Goal: Task Accomplishment & Management: Use online tool/utility

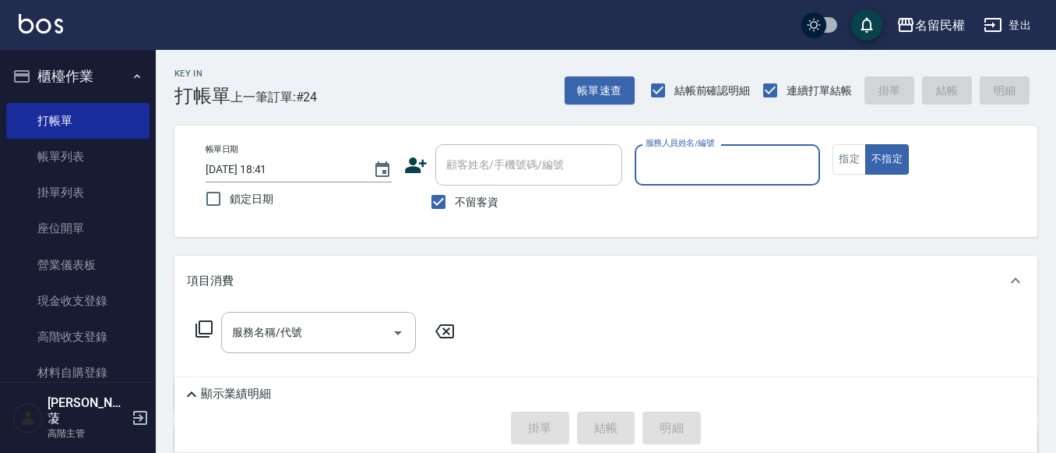
click at [705, 165] on input "服務人員姓名/編號" at bounding box center [728, 164] width 172 height 27
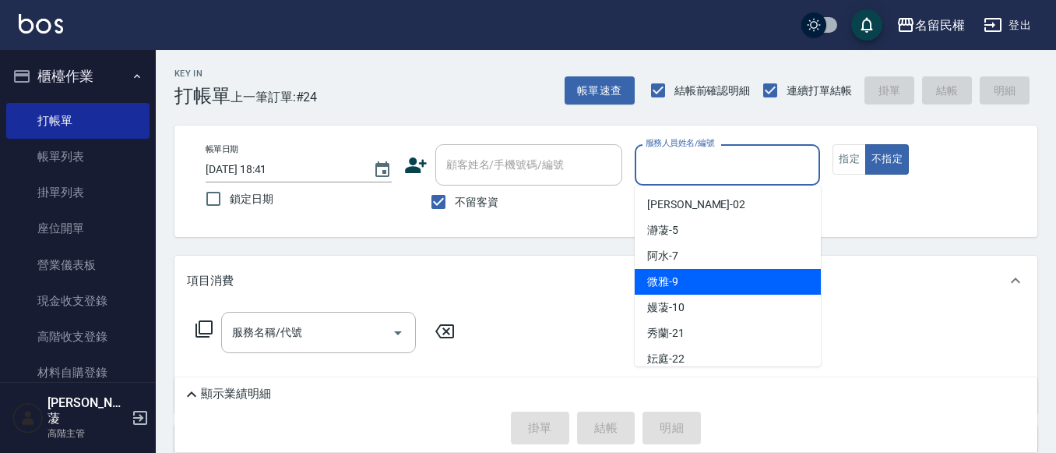
click at [685, 277] on div "微雅 -9" at bounding box center [728, 282] width 186 height 26
type input "微雅-9"
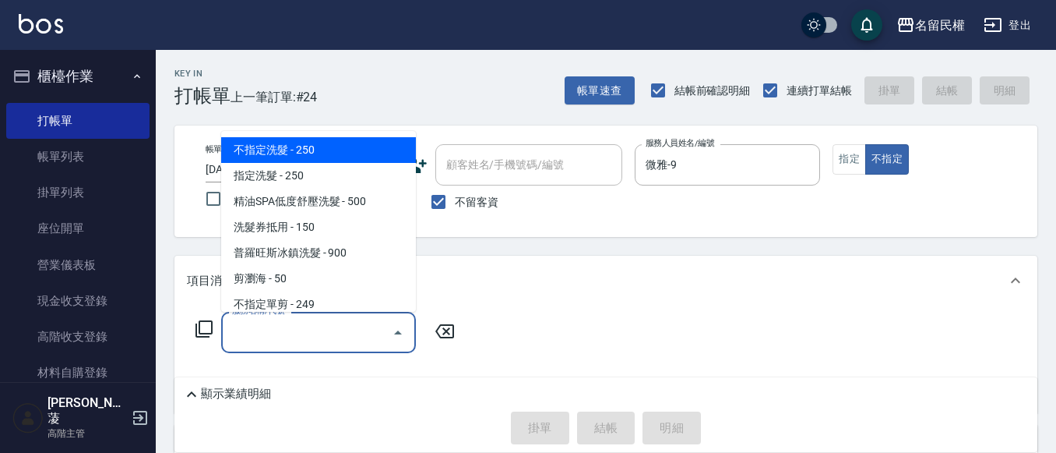
click at [342, 345] on input "服務名稱/代號" at bounding box center [306, 332] width 157 height 27
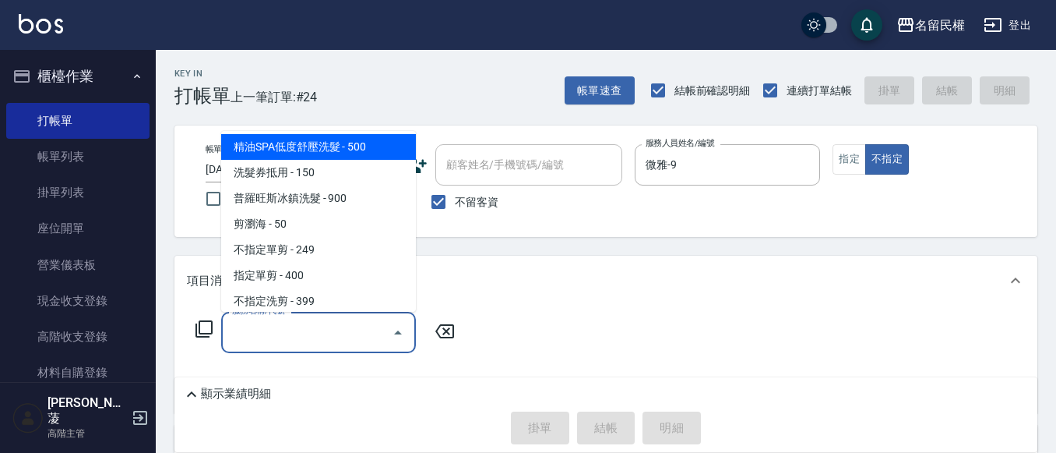
scroll to position [78, 0]
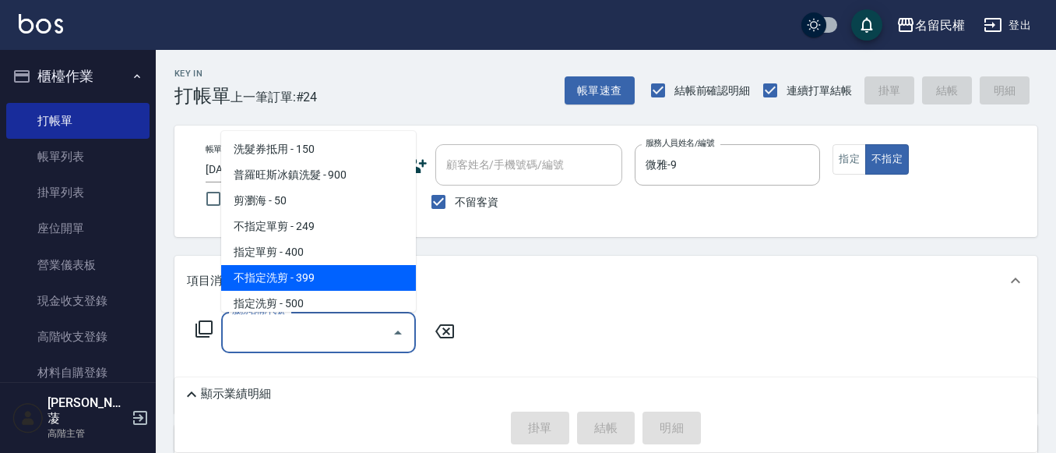
click at [296, 273] on span "不指定洗剪 - 399" at bounding box center [318, 278] width 195 height 26
type input "不指定洗剪(204)"
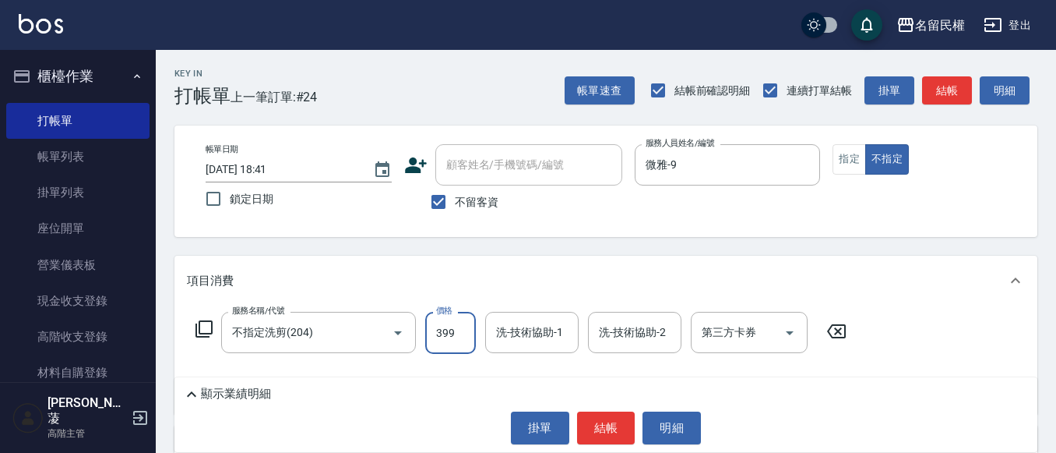
click at [455, 329] on input "399" at bounding box center [450, 333] width 51 height 42
type input "500"
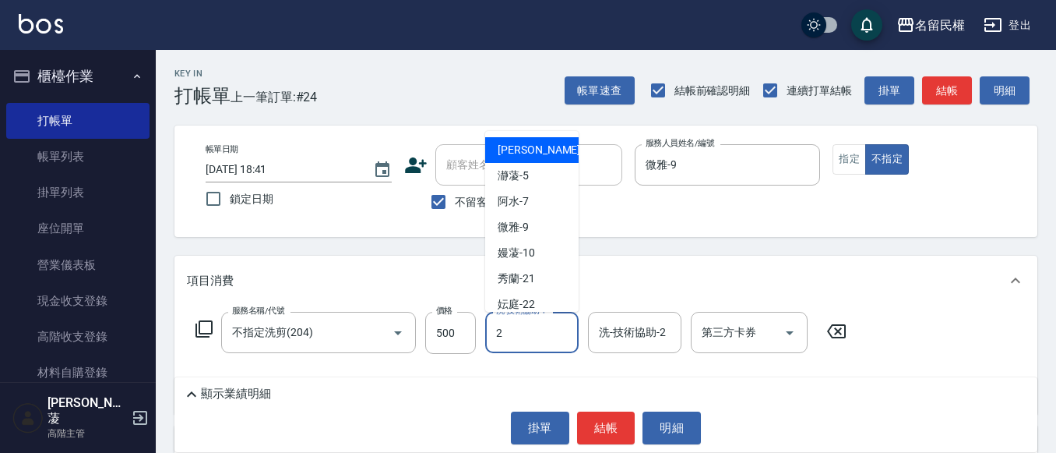
click at [553, 336] on div "2 洗-技術協助-1" at bounding box center [531, 332] width 93 height 41
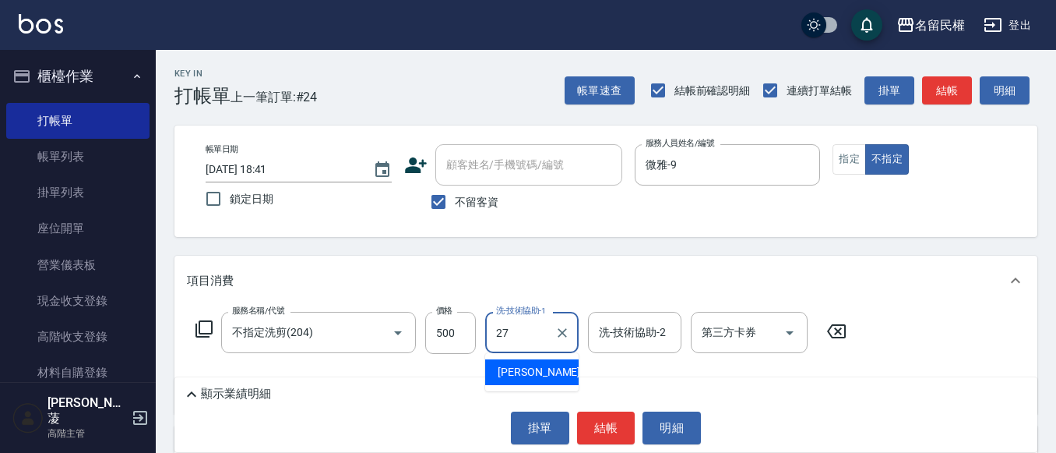
type input "妍蓁-27"
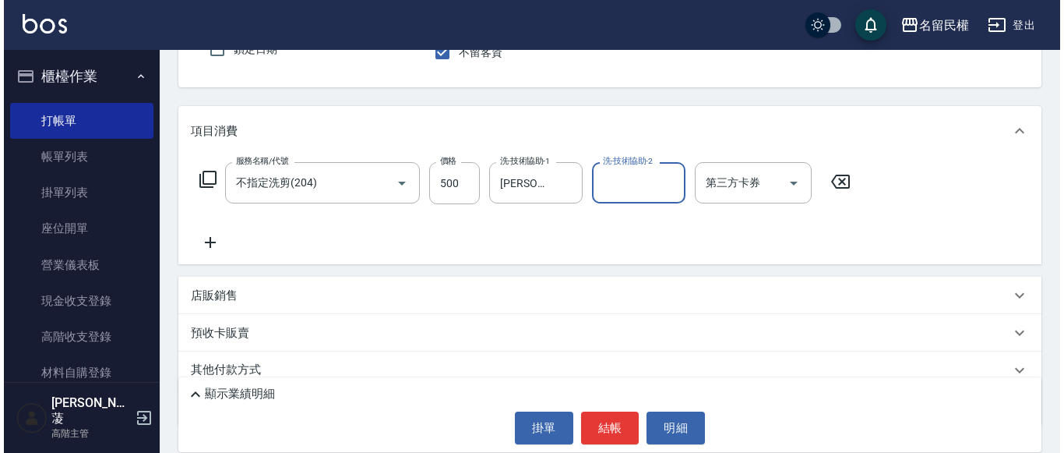
scroll to position [156, 0]
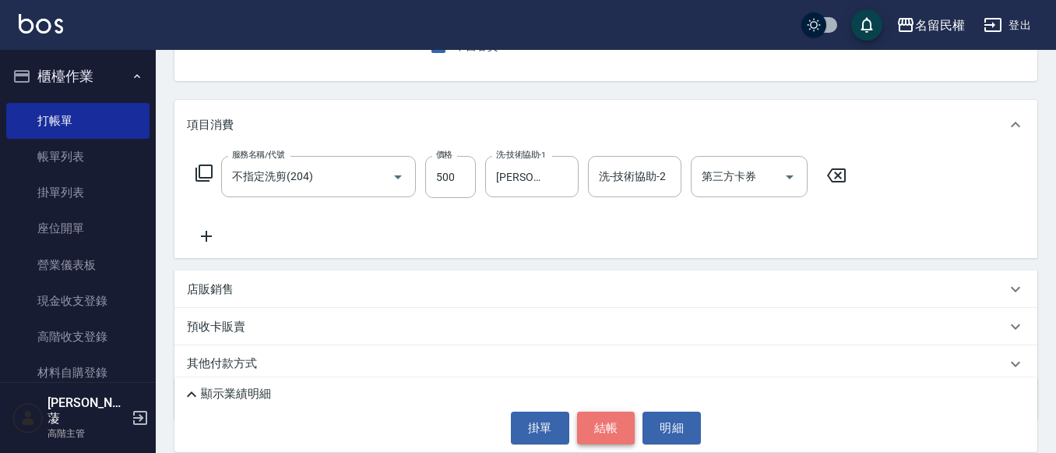
click at [622, 425] on button "結帳" at bounding box center [606, 427] width 58 height 33
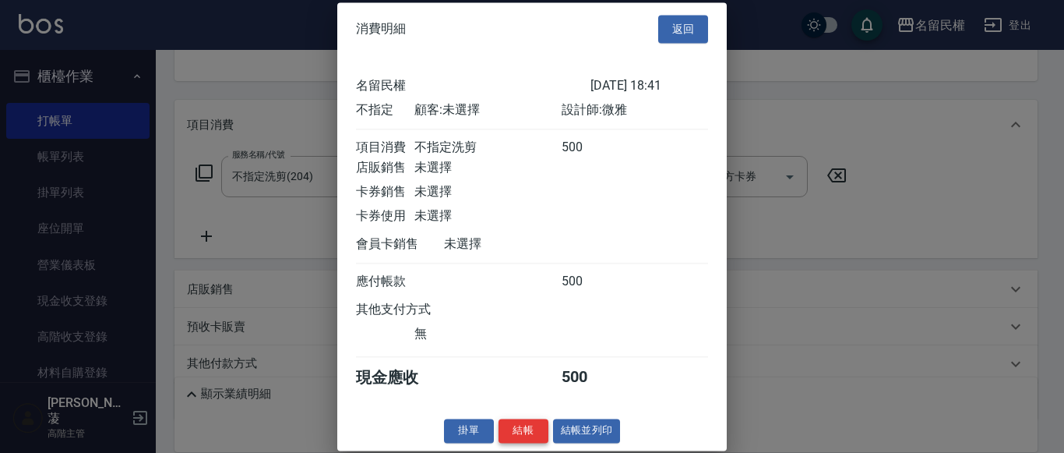
scroll to position [20, 0]
click at [509, 432] on button "結帳" at bounding box center [524, 430] width 50 height 24
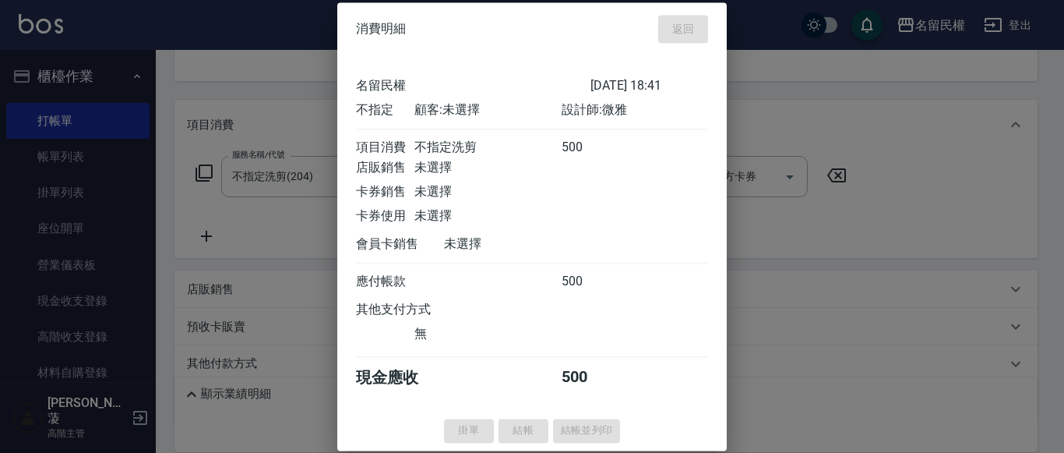
type input "2025/08/11 19:11"
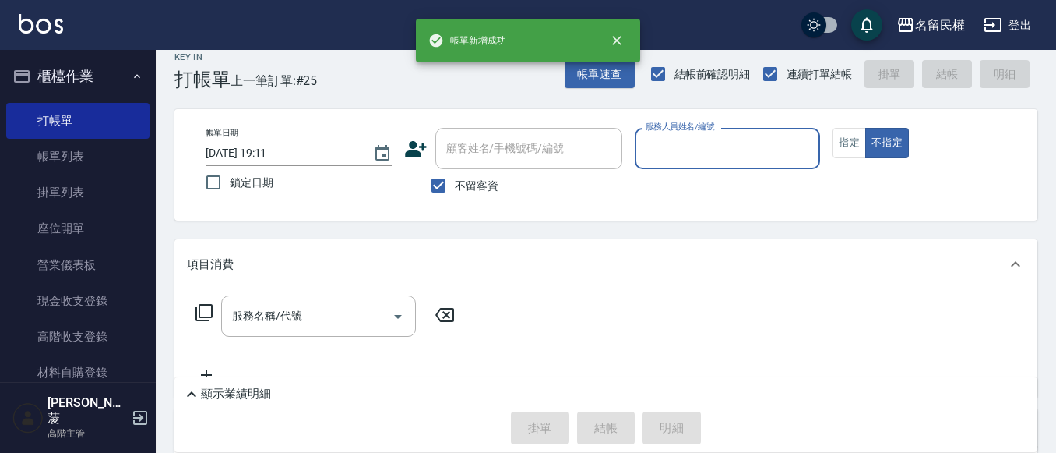
scroll to position [0, 0]
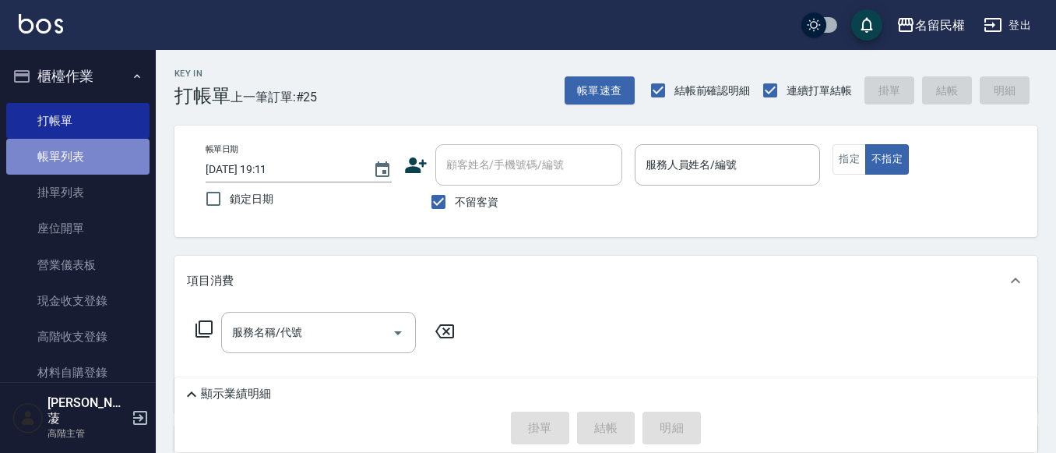
click at [78, 162] on link "帳單列表" at bounding box center [77, 157] width 143 height 36
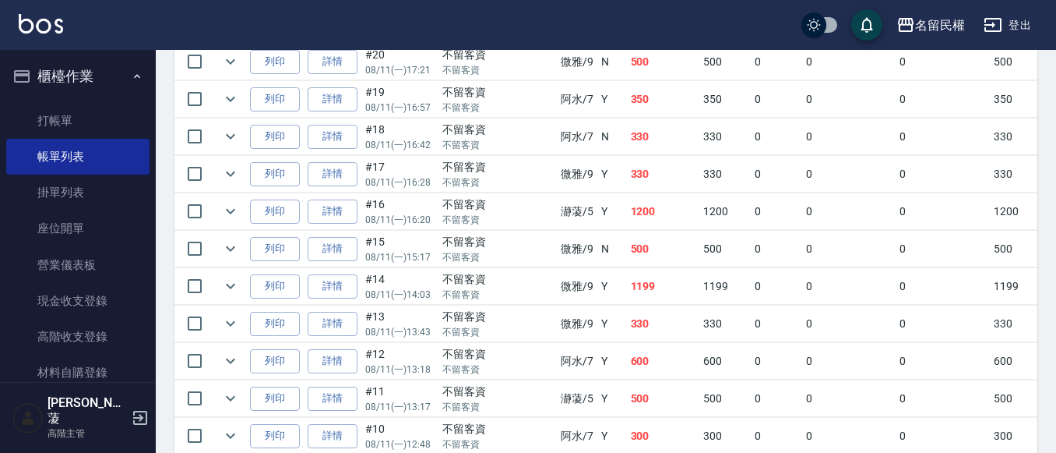
scroll to position [527, 0]
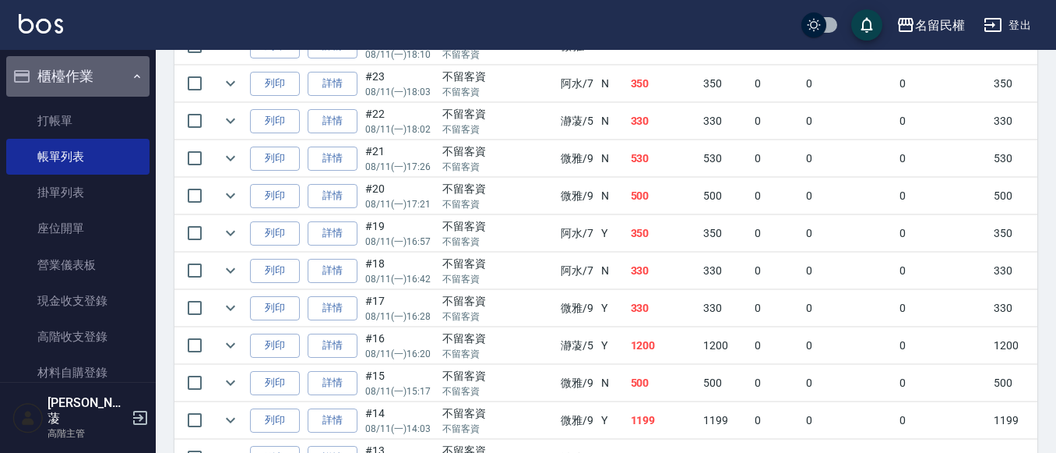
click at [134, 76] on icon "button" at bounding box center [137, 76] width 12 height 12
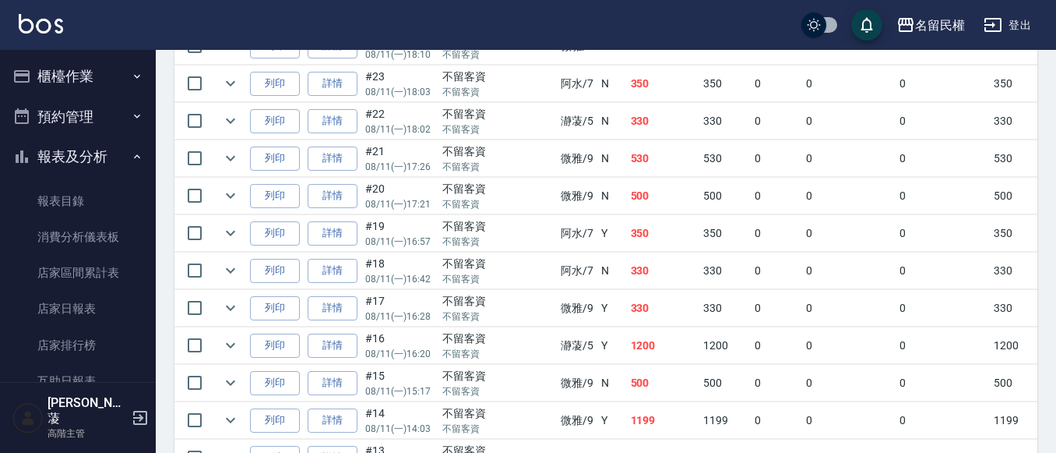
click at [116, 153] on button "報表及分析" at bounding box center [77, 156] width 143 height 41
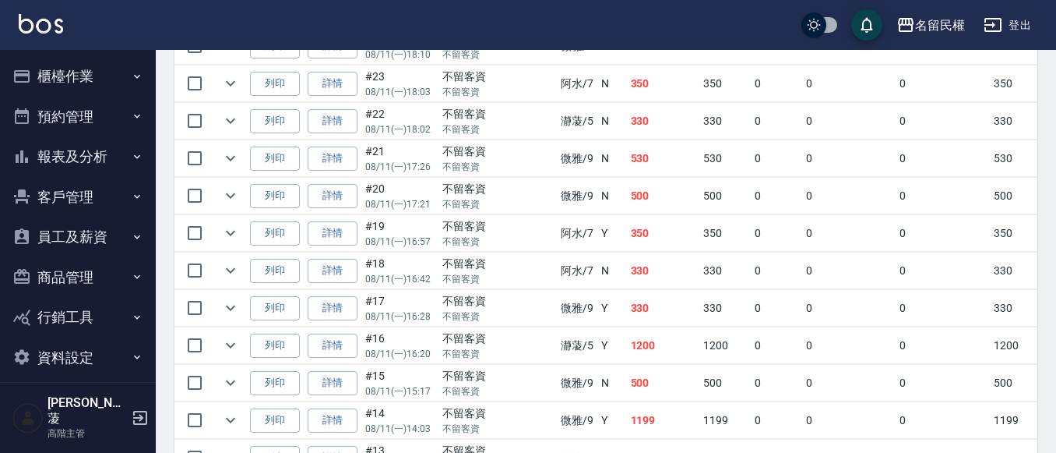
click at [129, 157] on button "報表及分析" at bounding box center [77, 156] width 143 height 41
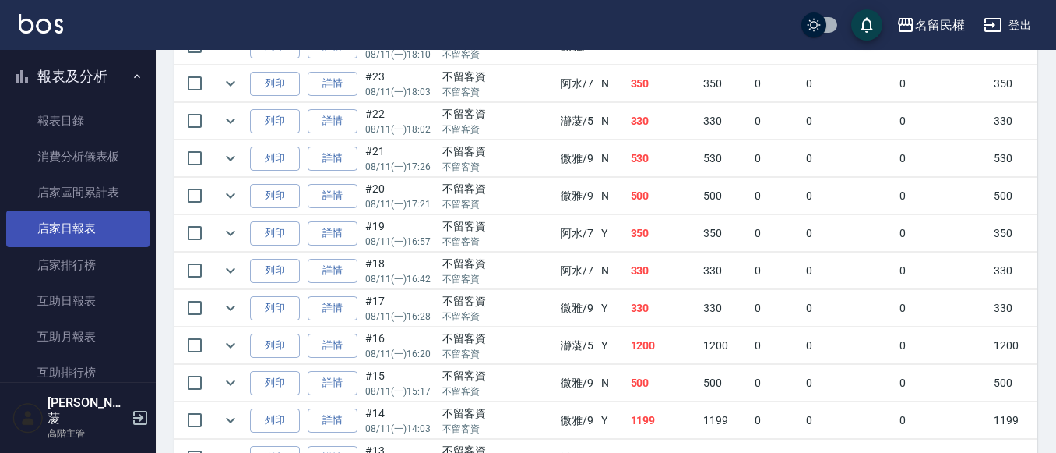
scroll to position [0, 0]
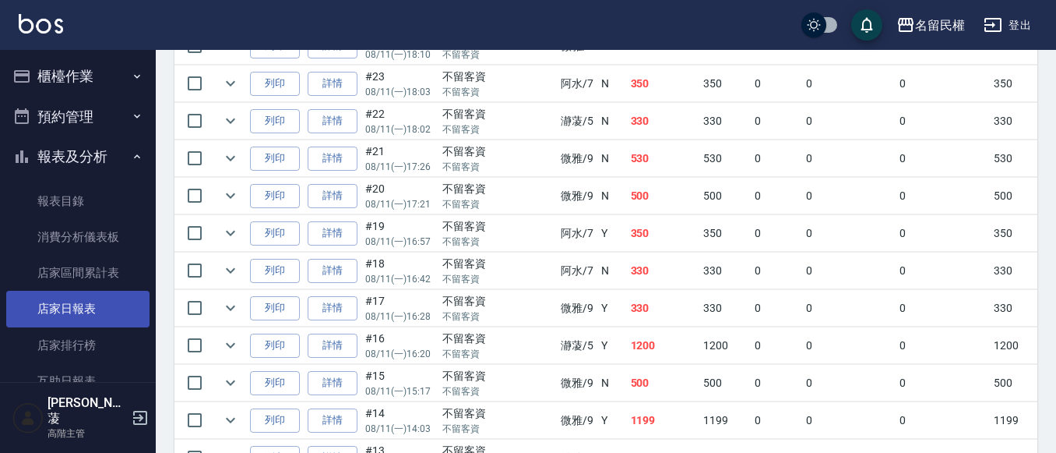
click at [92, 314] on link "店家日報表" at bounding box center [77, 309] width 143 height 36
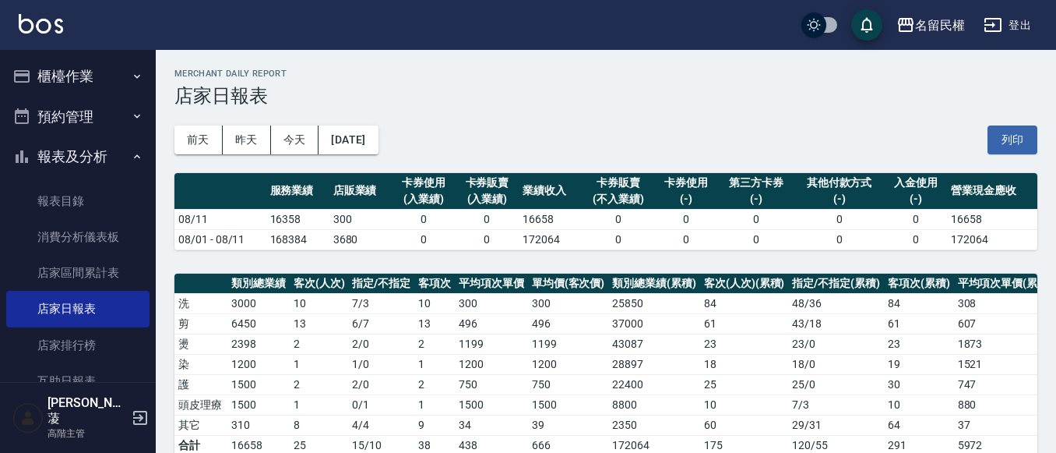
click at [122, 163] on button "報表及分析" at bounding box center [77, 156] width 143 height 41
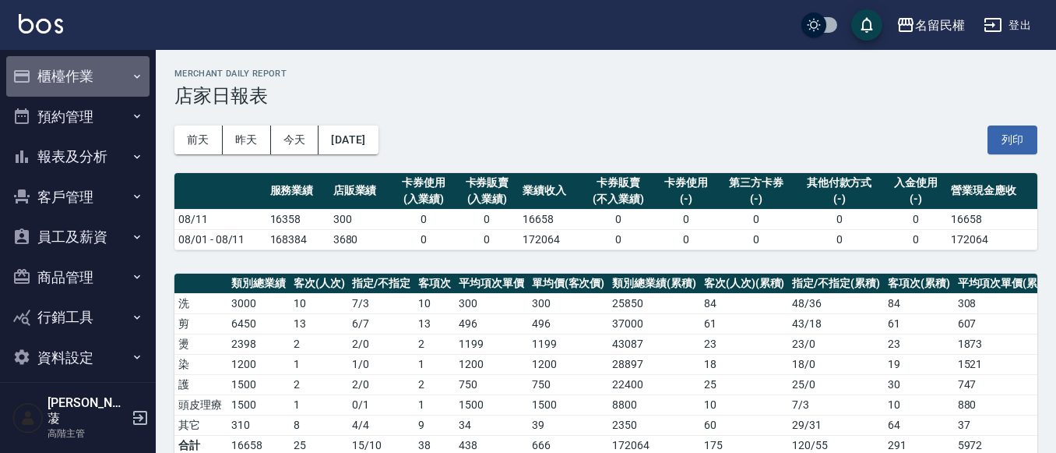
click at [124, 78] on button "櫃檯作業" at bounding box center [77, 76] width 143 height 41
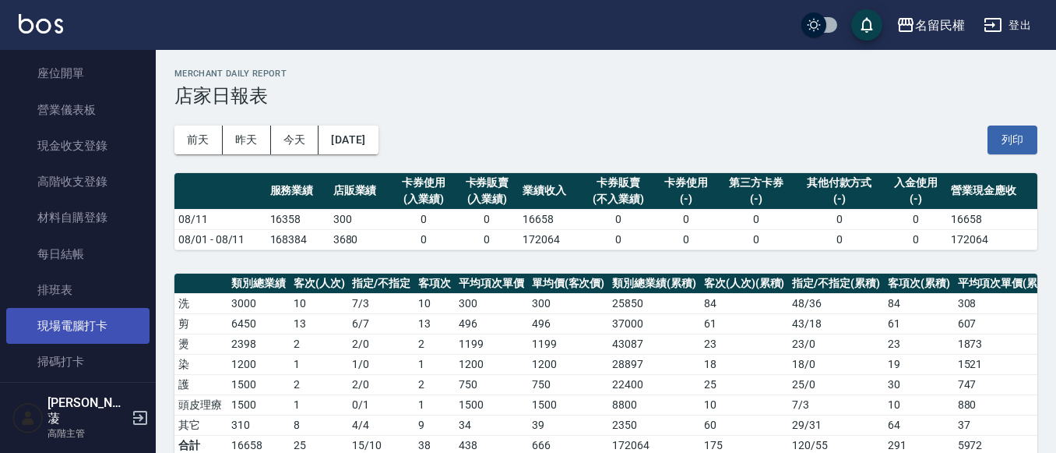
scroll to position [156, 0]
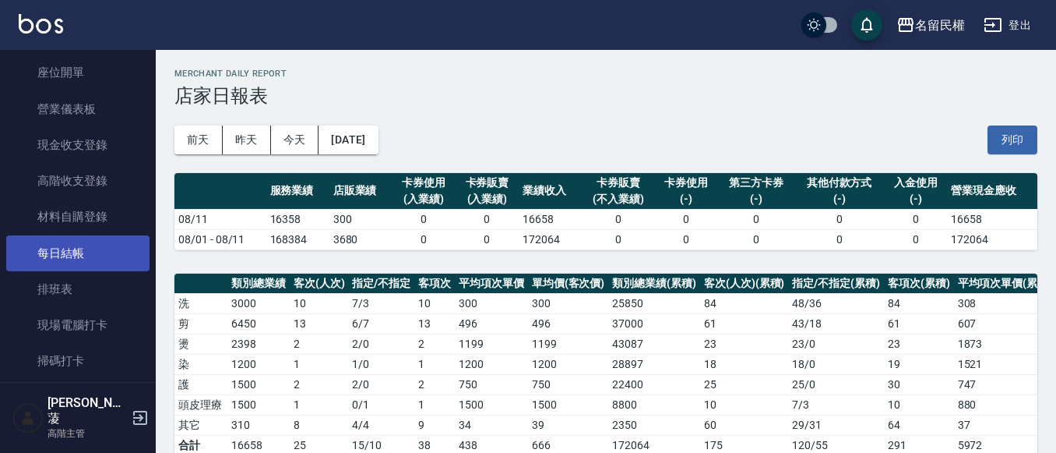
click at [79, 241] on link "每日結帳" at bounding box center [77, 253] width 143 height 36
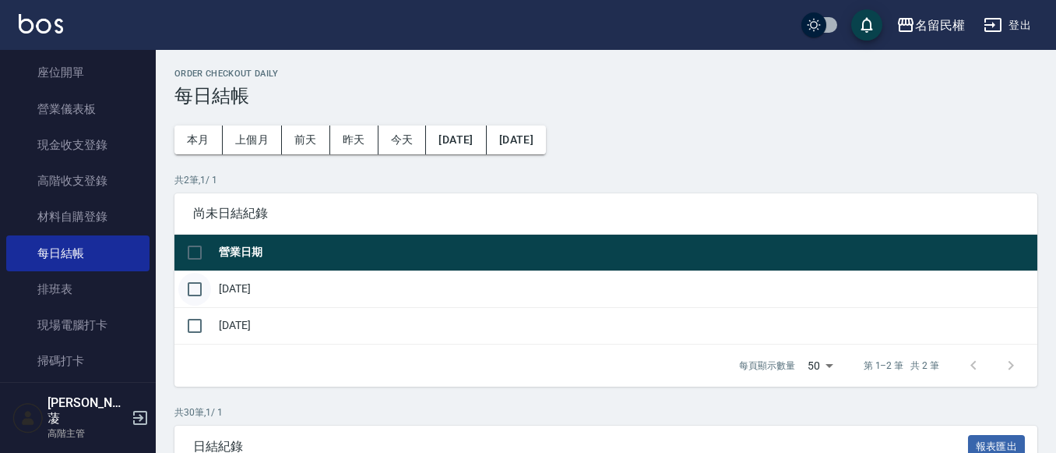
click at [191, 291] on input "checkbox" at bounding box center [194, 289] width 33 height 33
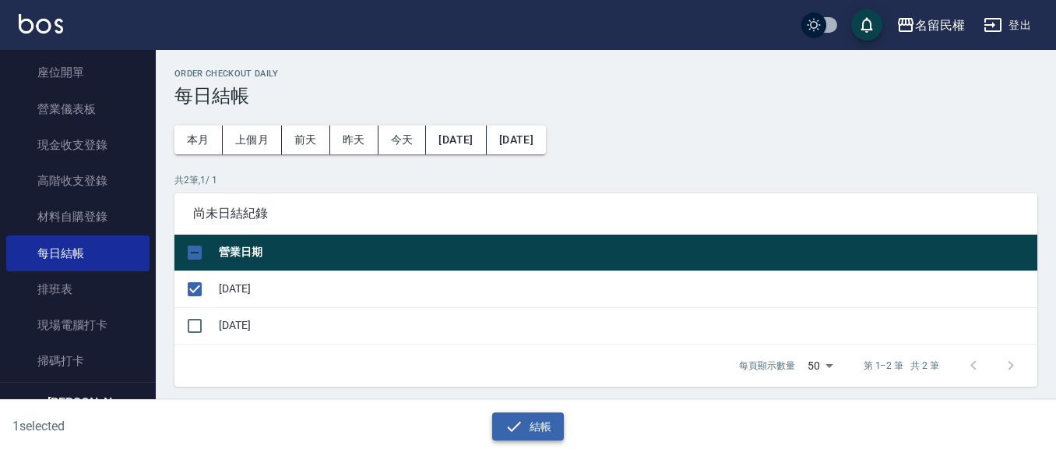
click at [530, 416] on button "結帳" at bounding box center [528, 426] width 72 height 29
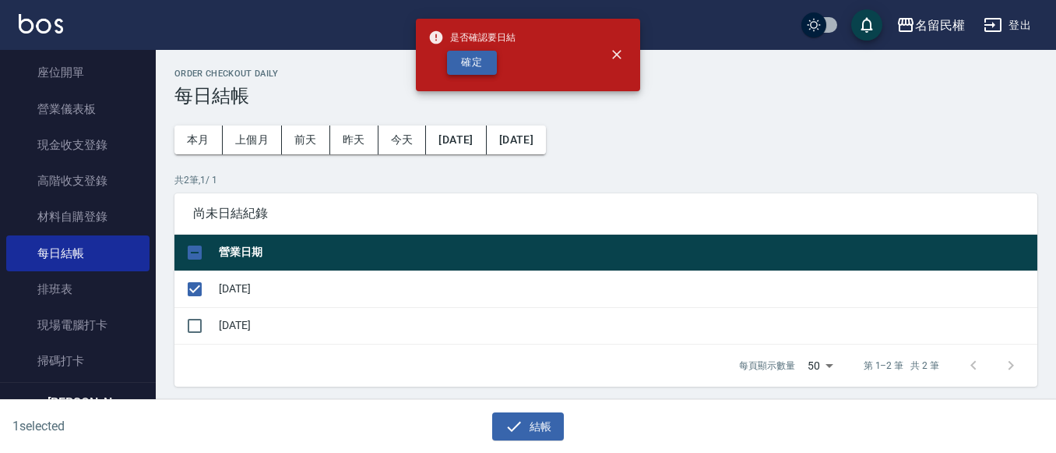
click at [471, 51] on button "確定" at bounding box center [472, 63] width 50 height 24
checkbox input "false"
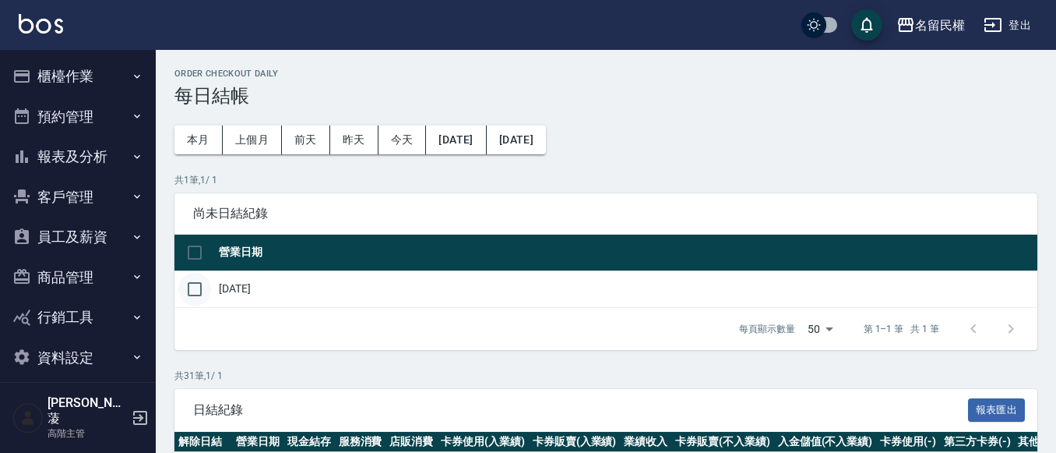
click at [198, 293] on input "checkbox" at bounding box center [194, 289] width 33 height 33
checkbox input "true"
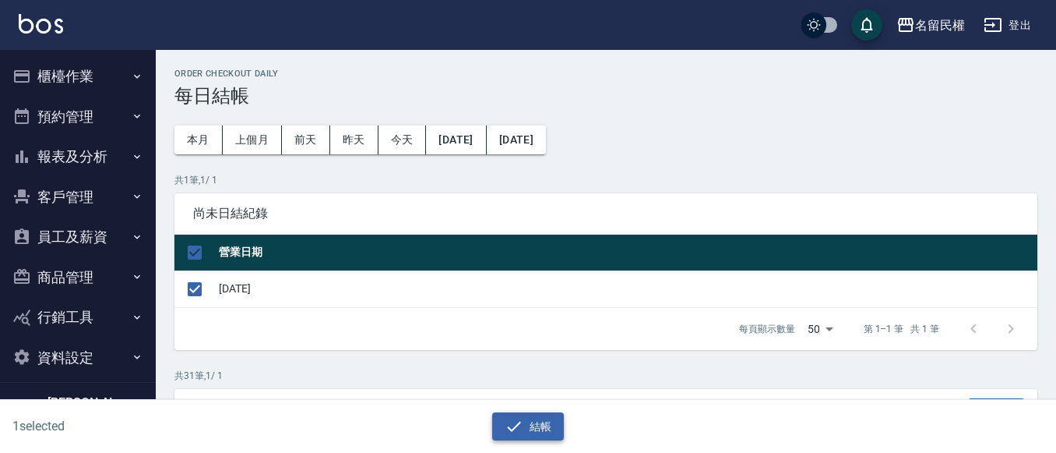
click at [505, 421] on icon "button" at bounding box center [514, 426] width 19 height 19
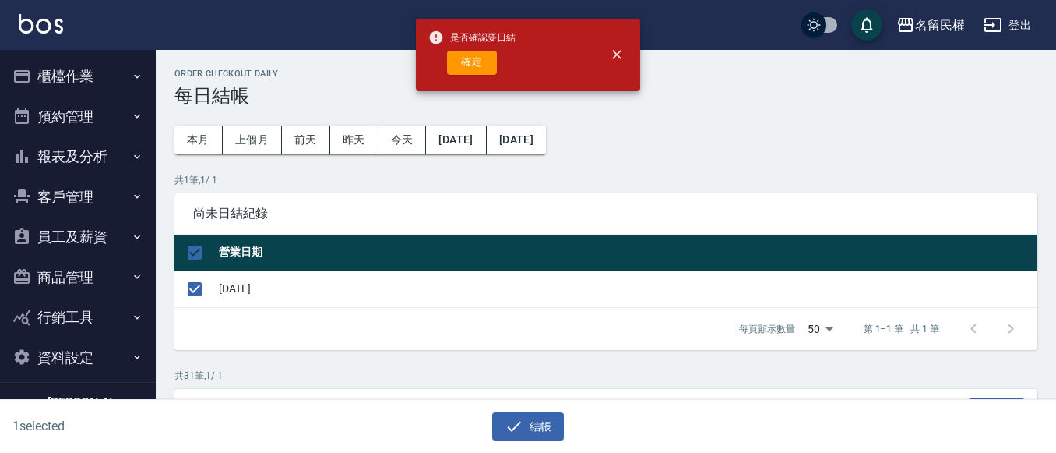
click at [470, 65] on button "確定" at bounding box center [472, 63] width 50 height 24
checkbox input "false"
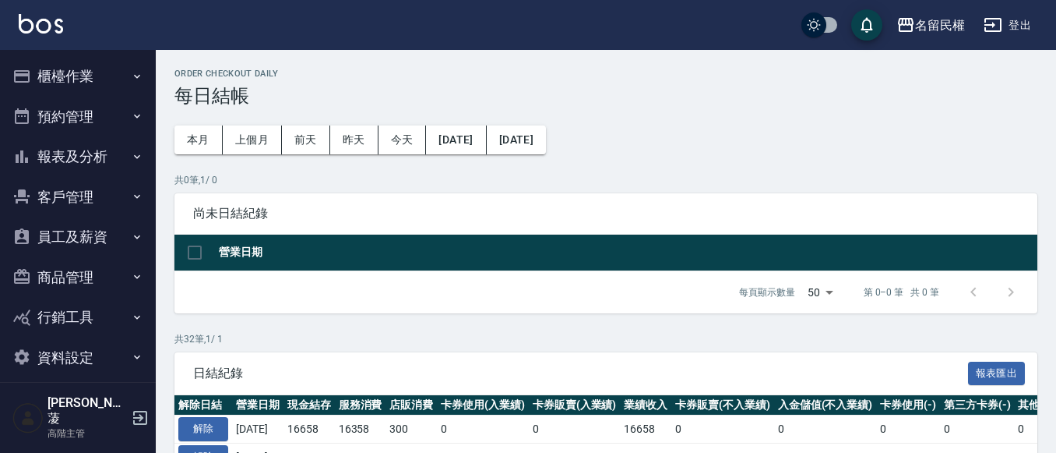
click at [136, 150] on icon "button" at bounding box center [137, 156] width 12 height 12
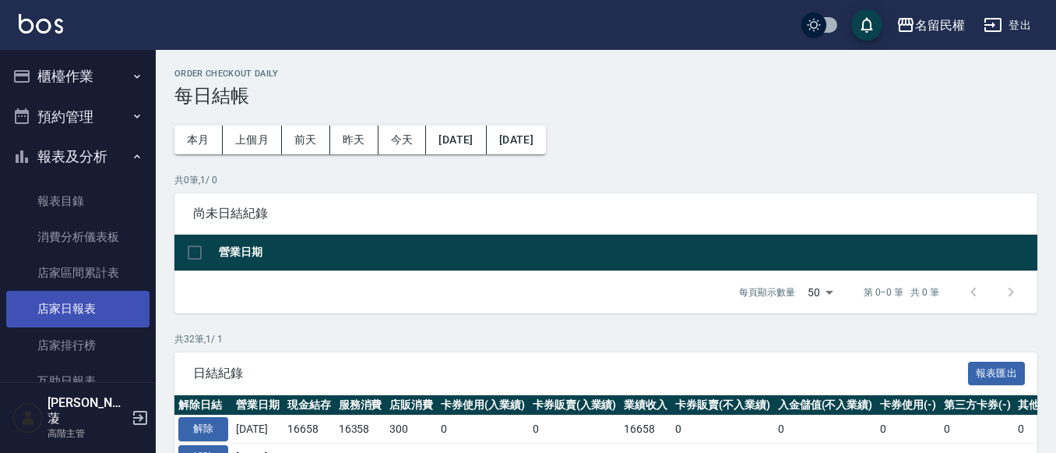
click at [90, 298] on link "店家日報表" at bounding box center [77, 309] width 143 height 36
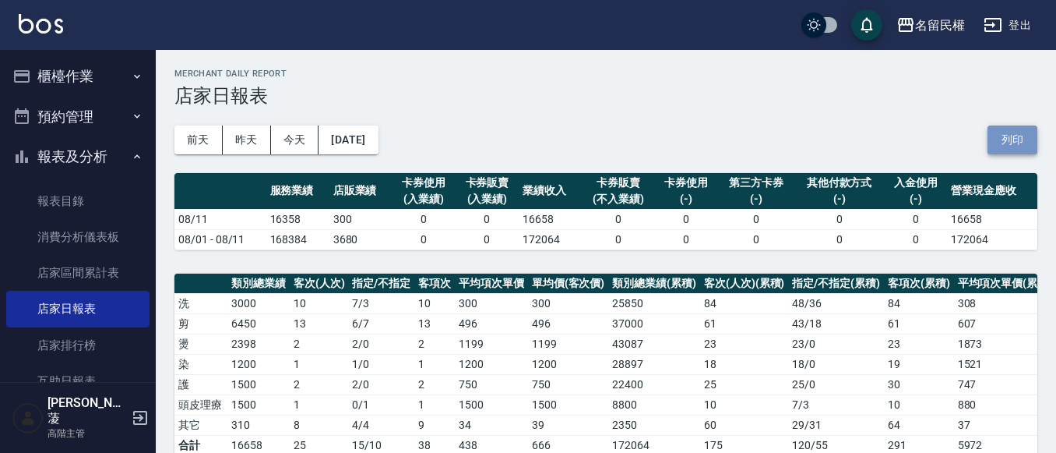
click at [1023, 150] on button "列印" at bounding box center [1013, 139] width 50 height 29
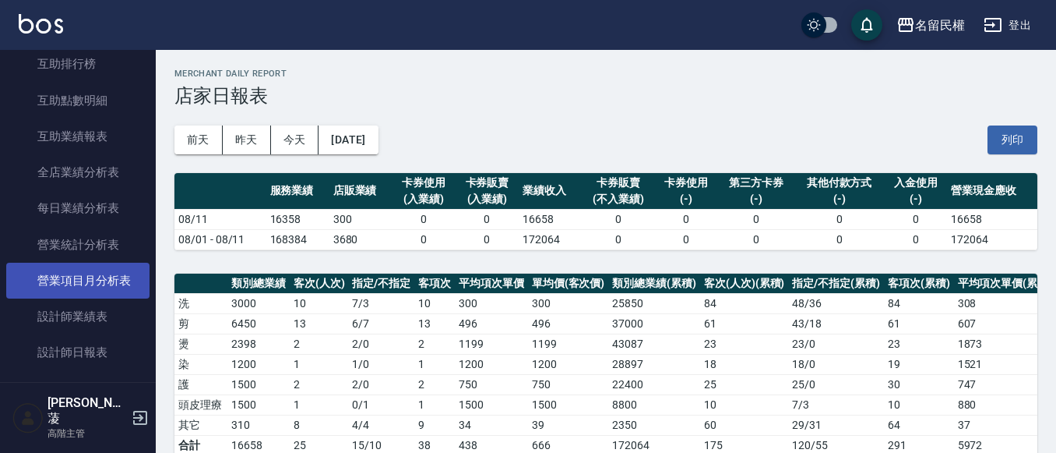
scroll to position [389, 0]
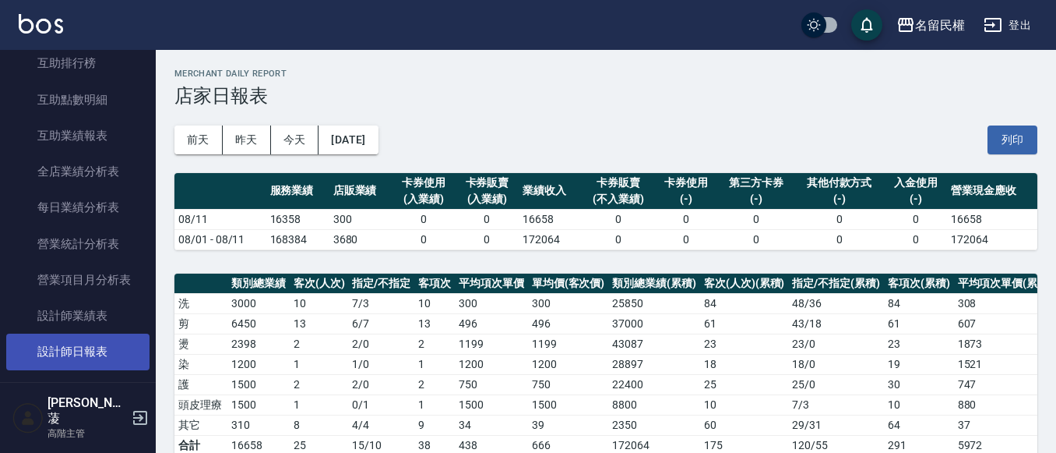
click at [97, 345] on link "設計師日報表" at bounding box center [77, 351] width 143 height 36
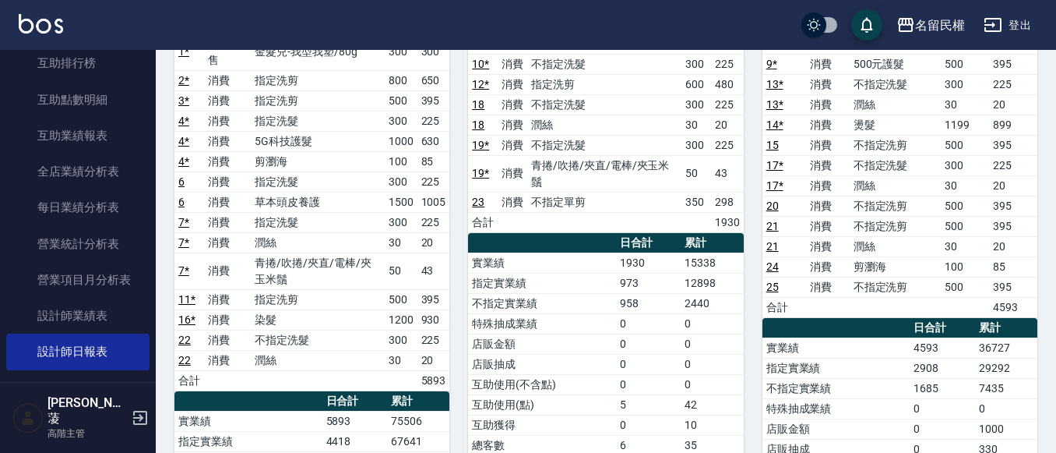
scroll to position [78, 0]
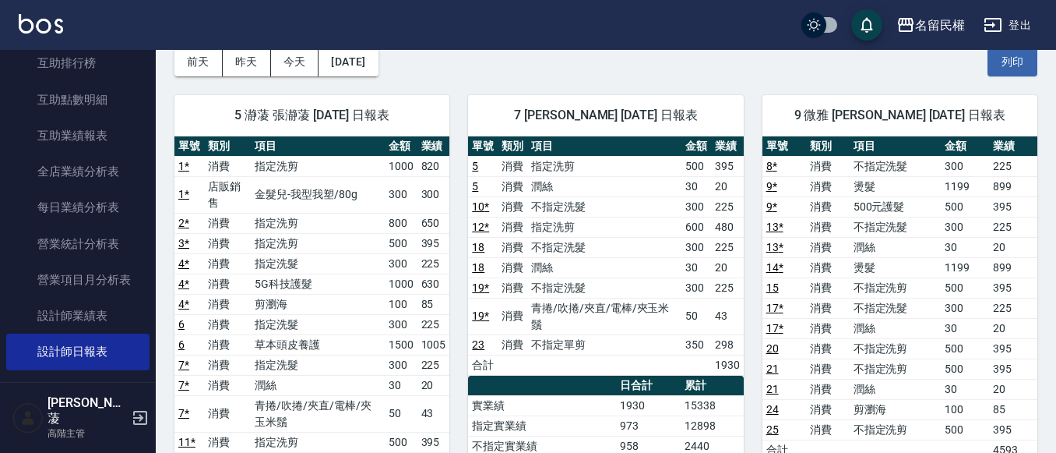
drag, startPoint x: 998, startPoint y: 55, endPoint x: 830, endPoint y: 401, distance: 384.2
click at [998, 55] on button "列印" at bounding box center [1013, 62] width 50 height 29
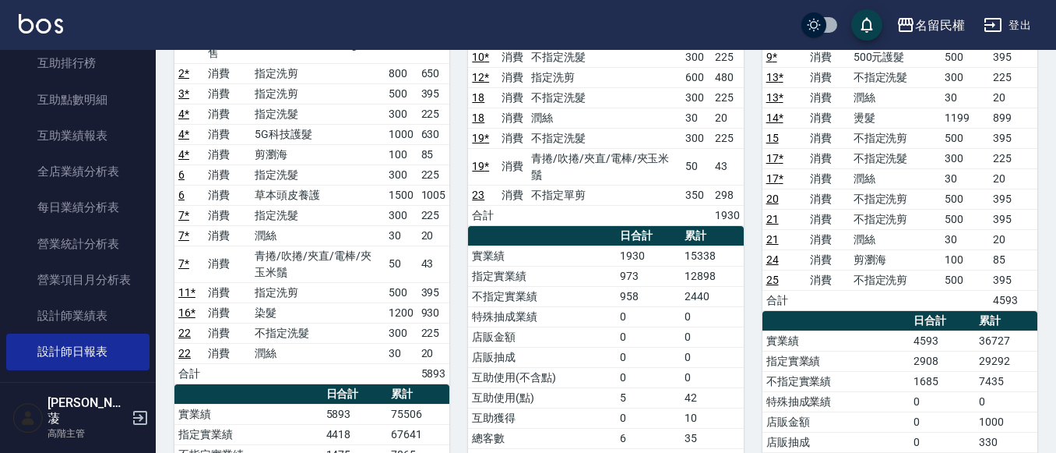
scroll to position [234, 0]
